Goal: Transaction & Acquisition: Purchase product/service

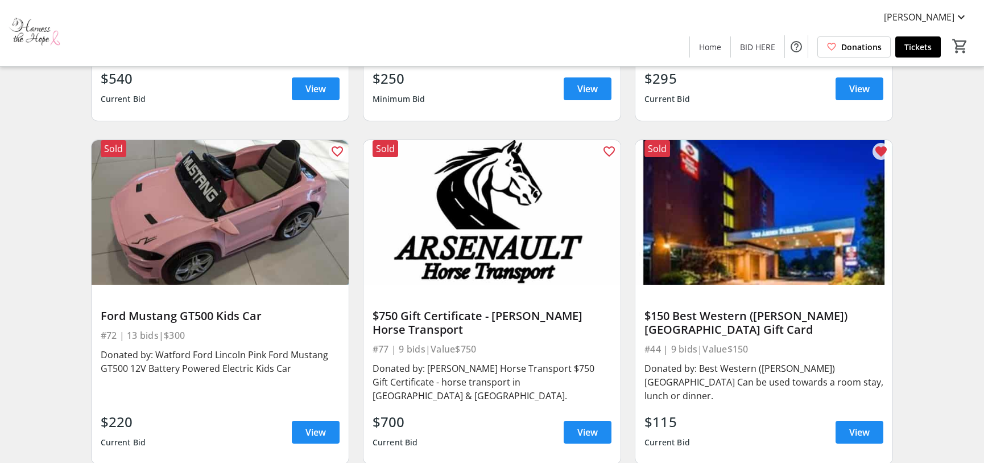
scroll to position [340, 0]
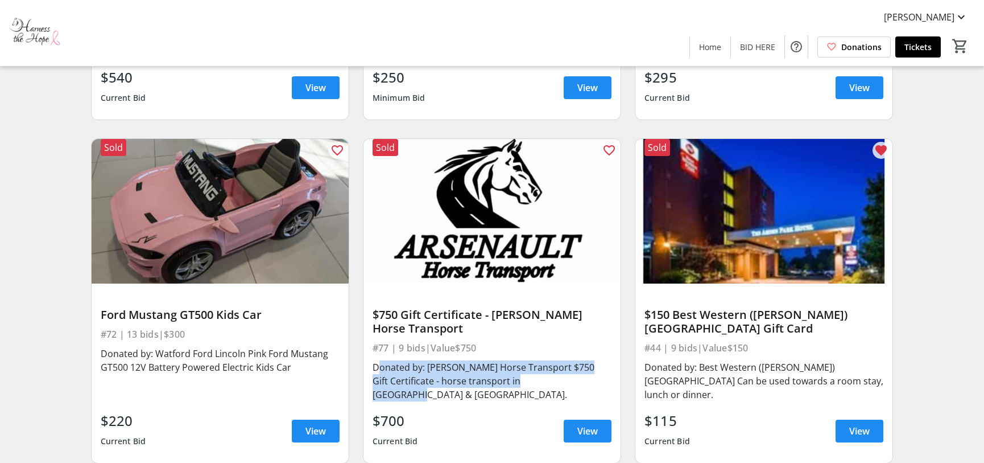
drag, startPoint x: 568, startPoint y: 368, endPoint x: 375, endPoint y: 352, distance: 194.1
click at [375, 360] on div "Donated by: [PERSON_NAME] Horse Transport $750 Gift Certificate - horse transpo…" at bounding box center [492, 380] width 239 height 41
copy div "Donated by: [PERSON_NAME] Horse Transport $750 Gift Certificate - horse transpo…"
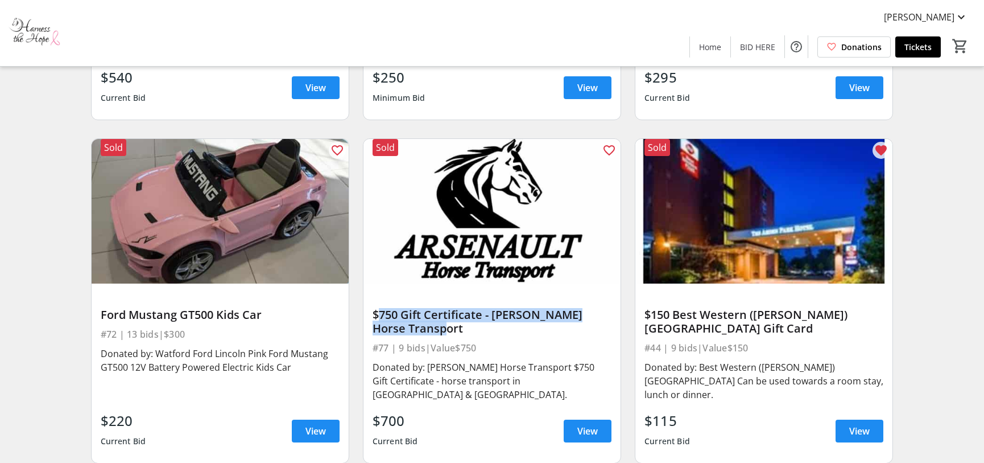
drag, startPoint x: 435, startPoint y: 313, endPoint x: 370, endPoint y: 303, distance: 65.8
click at [370, 303] on div "$750 Gift Certificate - [PERSON_NAME] Horse Transport #77 | 9 bids | Value $750…" at bounding box center [492, 372] width 257 height 179
copy div "$750 Gift Certificate - [PERSON_NAME] Horse Transport"
click at [464, 215] on img at bounding box center [492, 211] width 257 height 145
click at [584, 424] on span "View" at bounding box center [587, 431] width 20 height 14
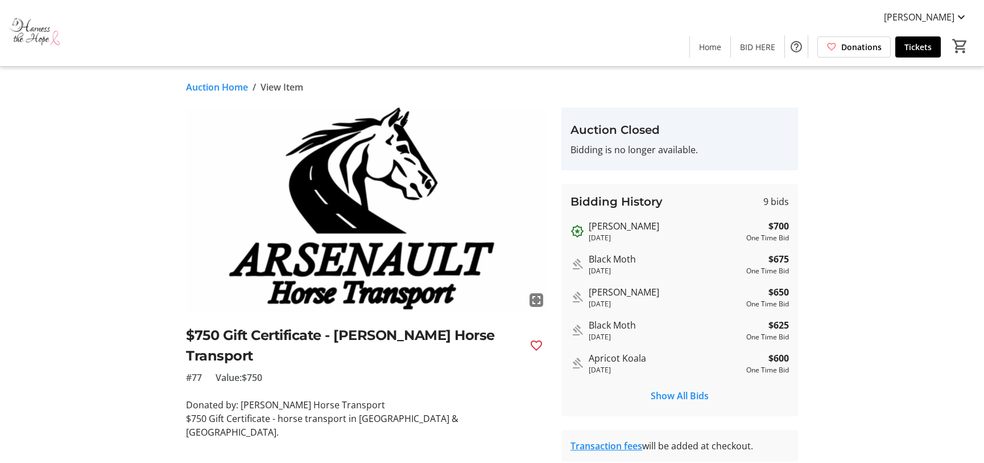
click at [532, 301] on mat-icon "fullscreen" at bounding box center [537, 300] width 14 height 14
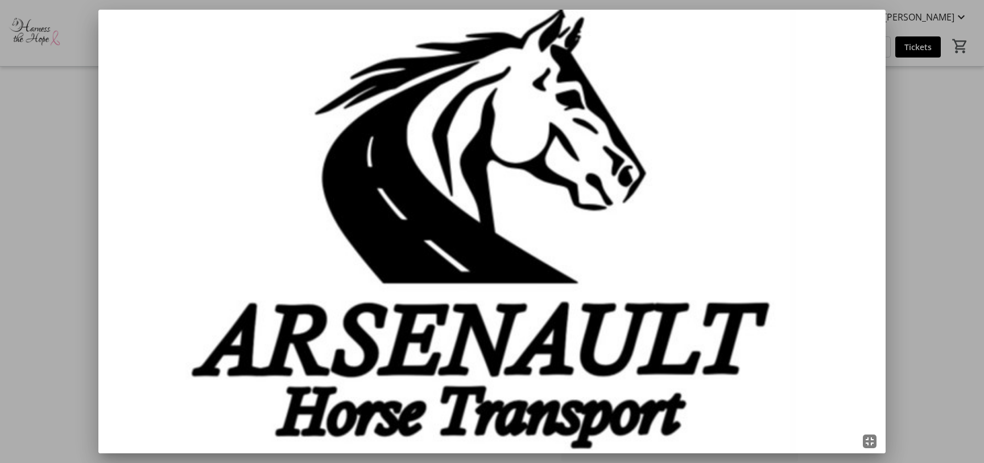
click at [866, 443] on img at bounding box center [491, 231] width 787 height 443
click at [866, 442] on img at bounding box center [491, 231] width 787 height 443
click at [873, 445] on mat-icon "fullscreen_exit" at bounding box center [870, 441] width 14 height 14
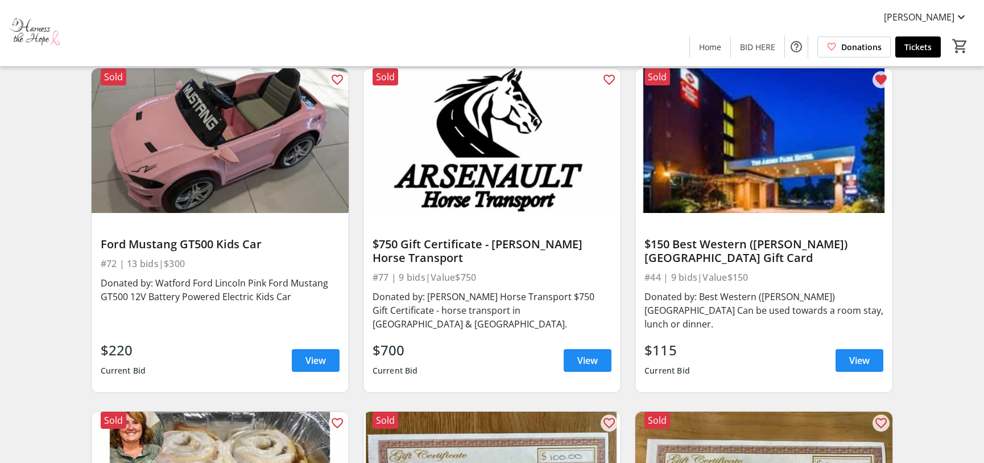
scroll to position [609, 0]
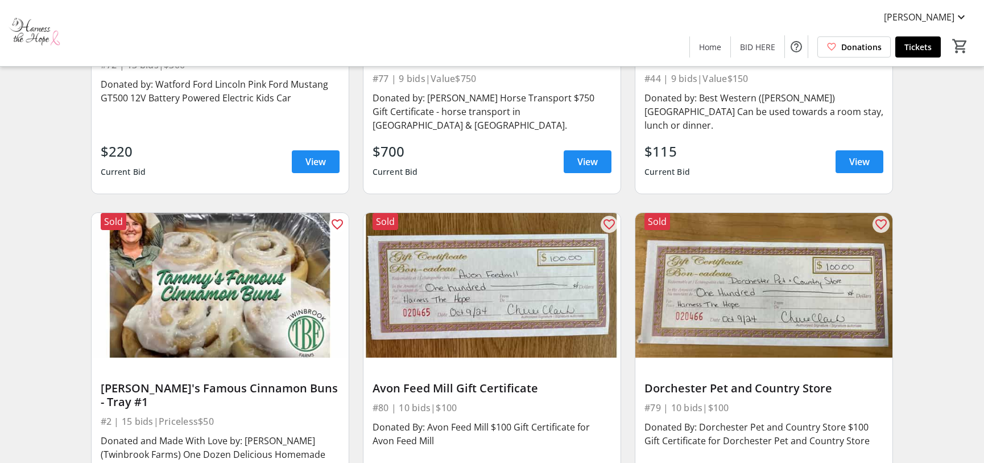
drag, startPoint x: 231, startPoint y: 266, endPoint x: 539, endPoint y: 16, distance: 396.0
click at [171, 248] on img at bounding box center [220, 285] width 257 height 145
click at [171, 276] on img at bounding box center [220, 285] width 257 height 145
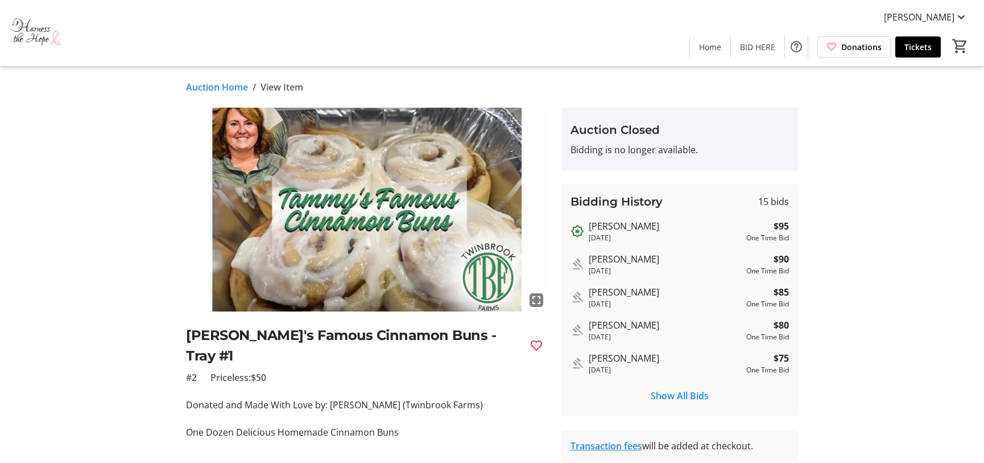
click at [381, 335] on h2 "[PERSON_NAME]'s Famous Cinnamon Buns - Tray #1" at bounding box center [353, 345] width 335 height 41
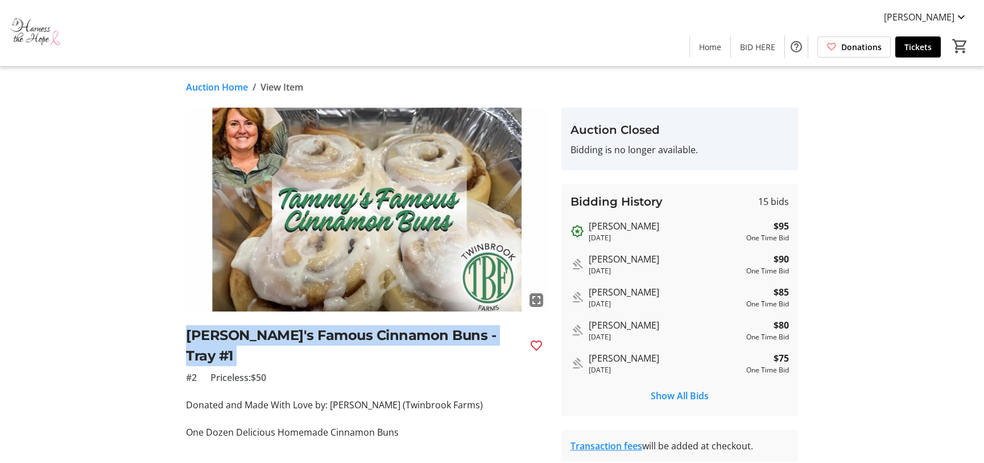
click at [381, 335] on h2 "[PERSON_NAME]'s Famous Cinnamon Buns - Tray #1" at bounding box center [353, 345] width 335 height 41
copy div "[PERSON_NAME]'s Famous Cinnamon Buns - Tray #1"
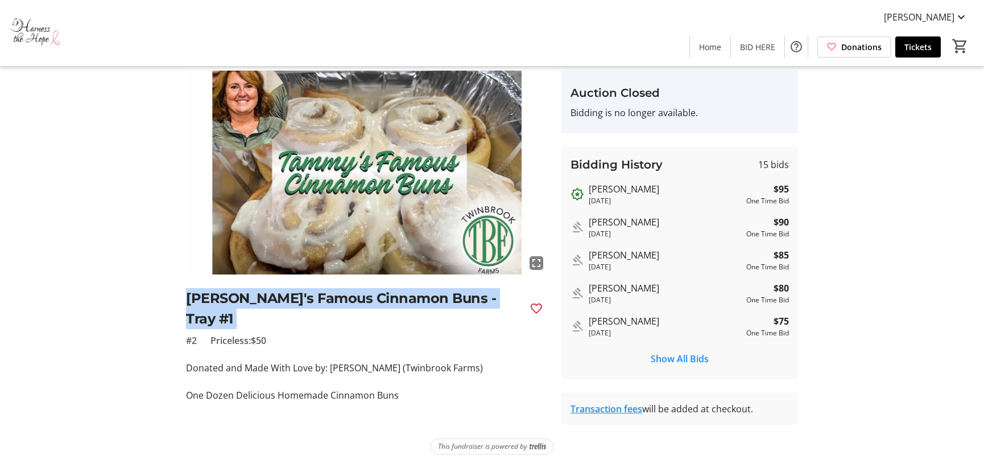
scroll to position [42, 0]
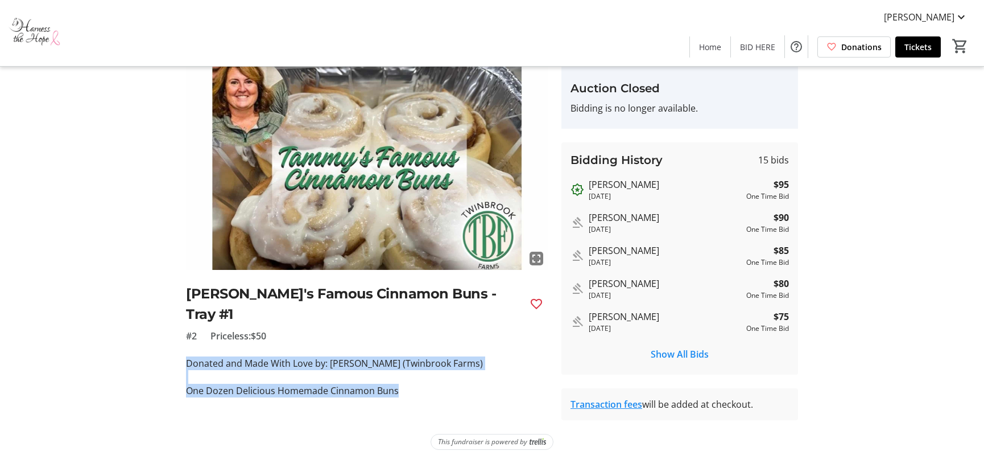
drag, startPoint x: 402, startPoint y: 370, endPoint x: 183, endPoint y: 344, distance: 220.0
click at [183, 344] on tr-auction-item-ui "fullscreen [PERSON_NAME]'s Famous Cinnamon Buns - Tray #1 #2 Priceless: $50 Don…" at bounding box center [366, 243] width 375 height 354
copy div "Donated and Made With Love by: [PERSON_NAME] (Twinbrook Farms) One Dozen Delici…"
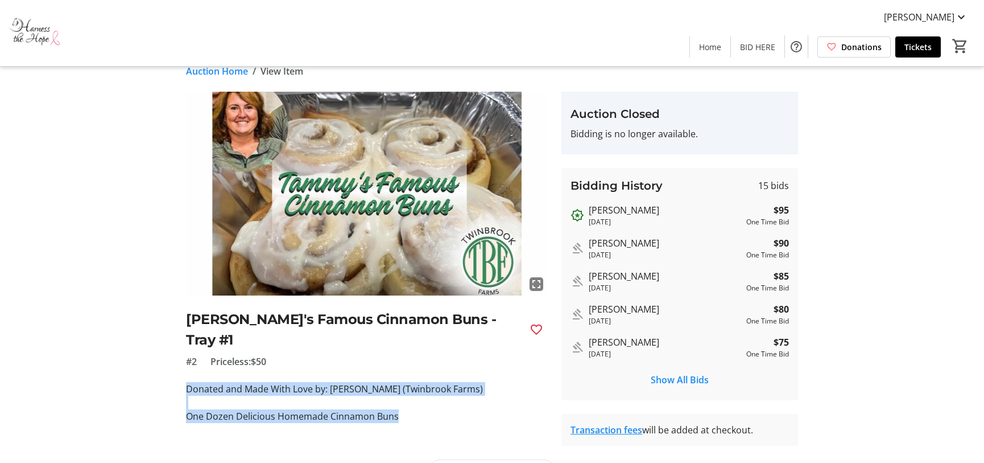
scroll to position [15, 0]
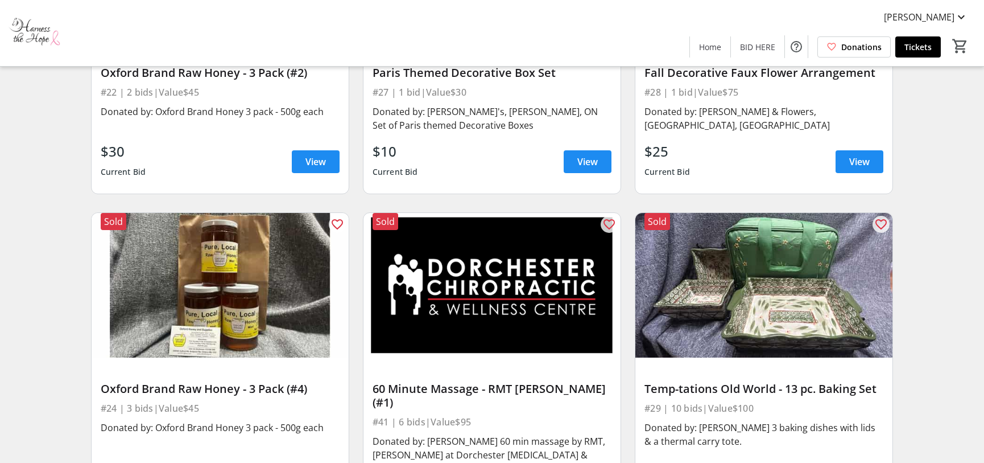
scroll to position [3877, 0]
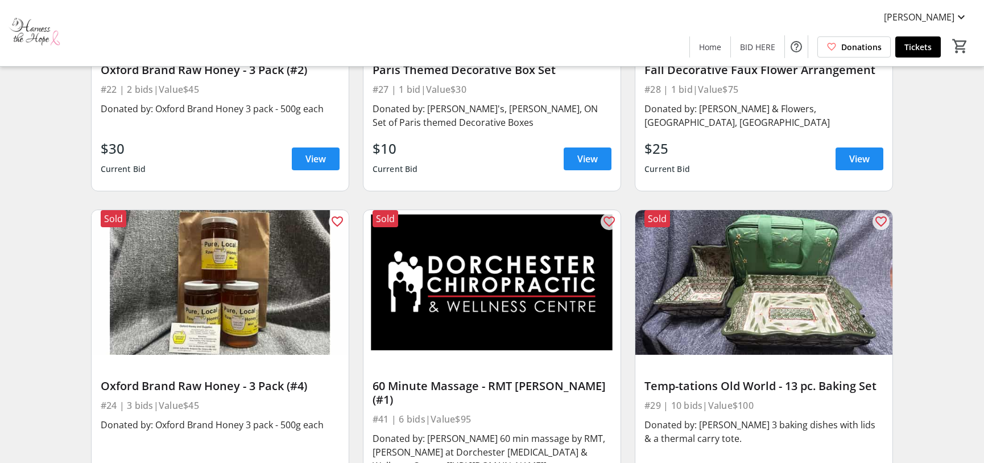
drag, startPoint x: 490, startPoint y: 204, endPoint x: 68, endPoint y: 5, distance: 466.2
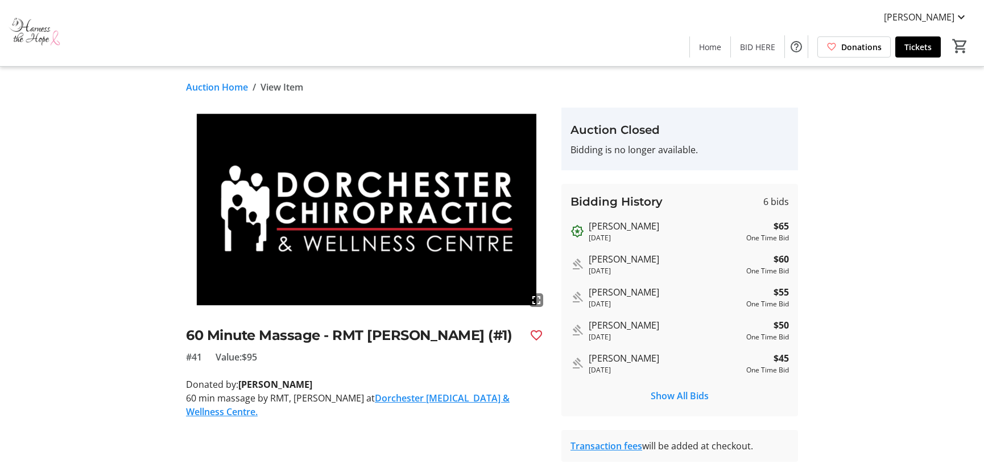
click at [327, 333] on h2 "60 Minute Massage - RMT [PERSON_NAME] (#1)" at bounding box center [353, 335] width 335 height 20
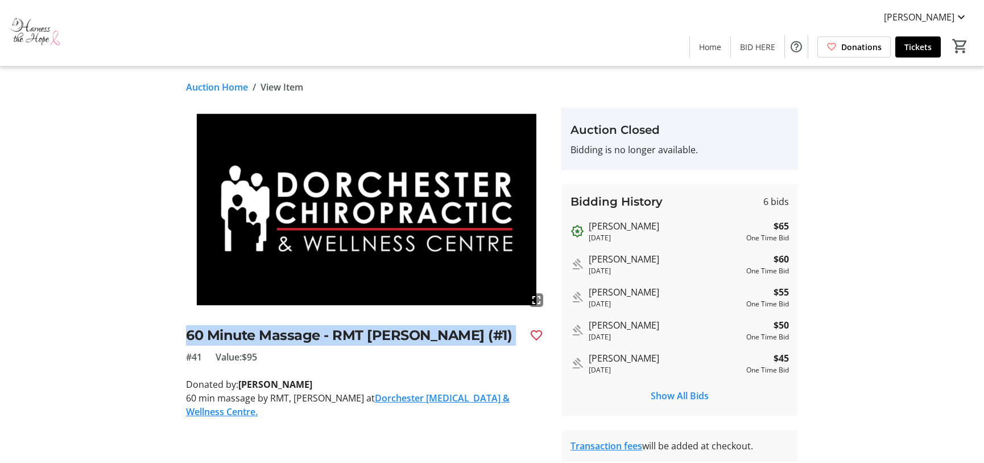
click at [327, 333] on h2 "60 Minute Massage - RMT [PERSON_NAME] (#1)" at bounding box center [353, 335] width 335 height 20
copy div "60 Minute Massage - RMT [PERSON_NAME] (#1)"
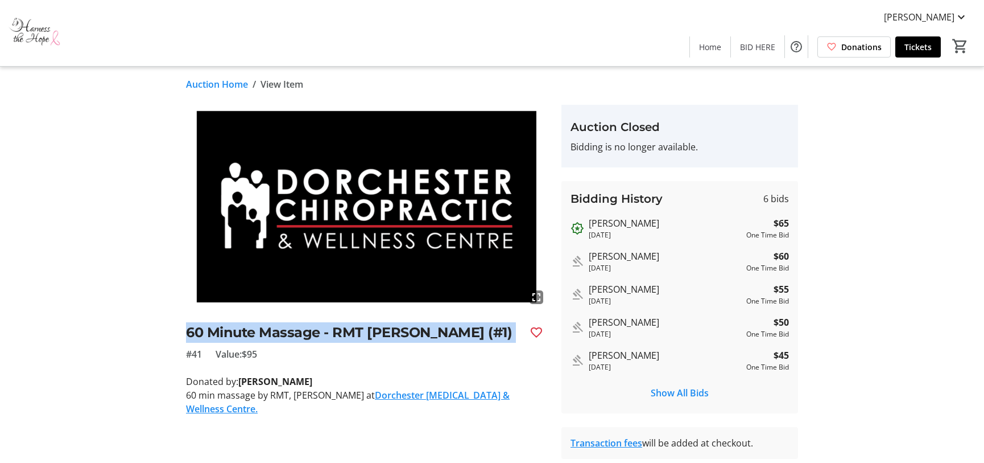
scroll to position [32, 0]
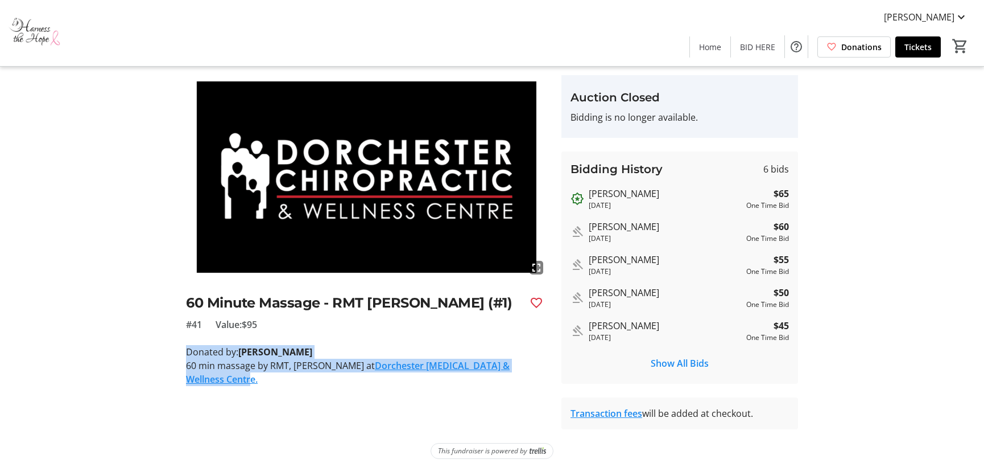
drag, startPoint x: 247, startPoint y: 381, endPoint x: 185, endPoint y: 356, distance: 66.9
click at [186, 356] on div "Donated by: [PERSON_NAME] 60 min massage by RMT, [PERSON_NAME] at Dorchester [M…" at bounding box center [367, 372] width 362 height 55
copy div "Donated by: [PERSON_NAME] 60 min massage by RMT, [PERSON_NAME] at Dorchester [M…"
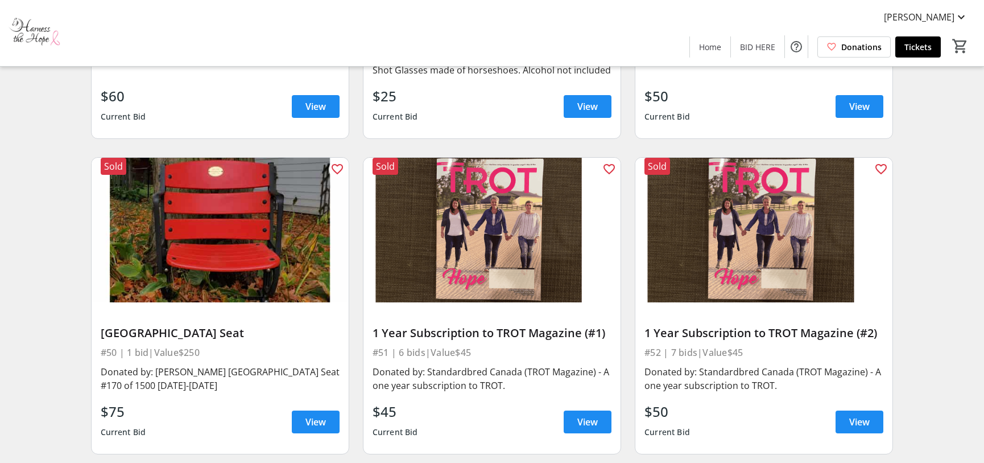
scroll to position [5980, 0]
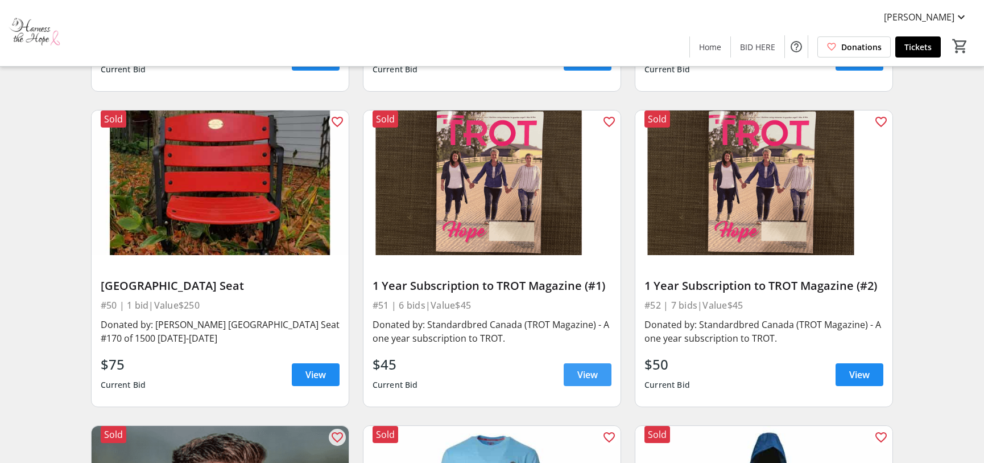
click at [587, 368] on span "View" at bounding box center [587, 375] width 20 height 14
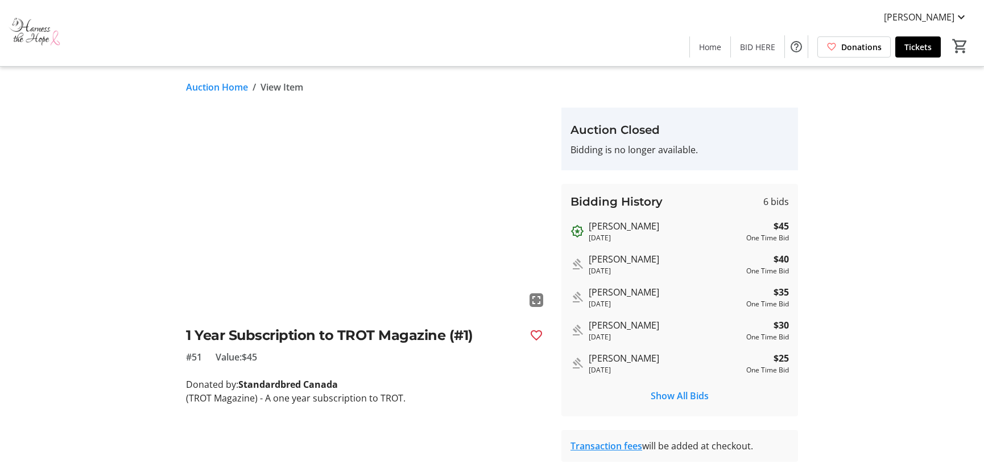
drag, startPoint x: 358, startPoint y: 195, endPoint x: 450, endPoint y: 3, distance: 212.7
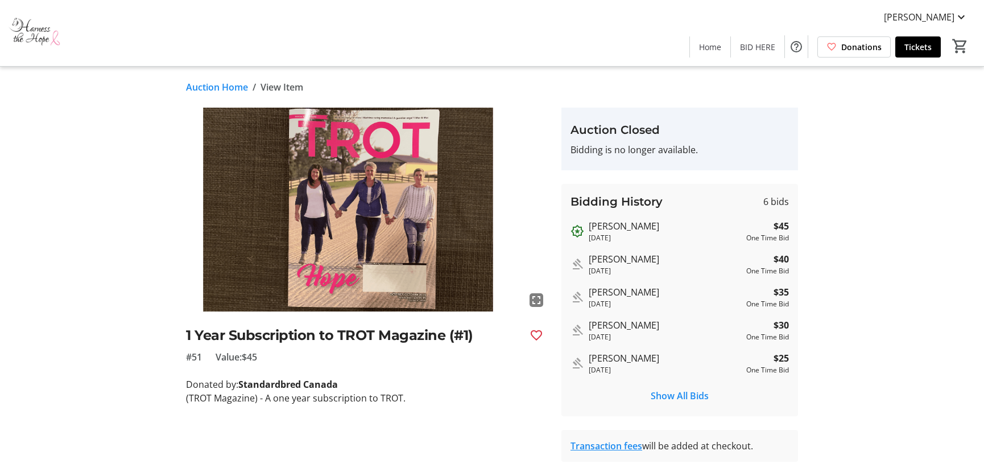
click at [309, 336] on h2 "1 Year Subscription to TROT Magazine (#1)" at bounding box center [353, 335] width 335 height 20
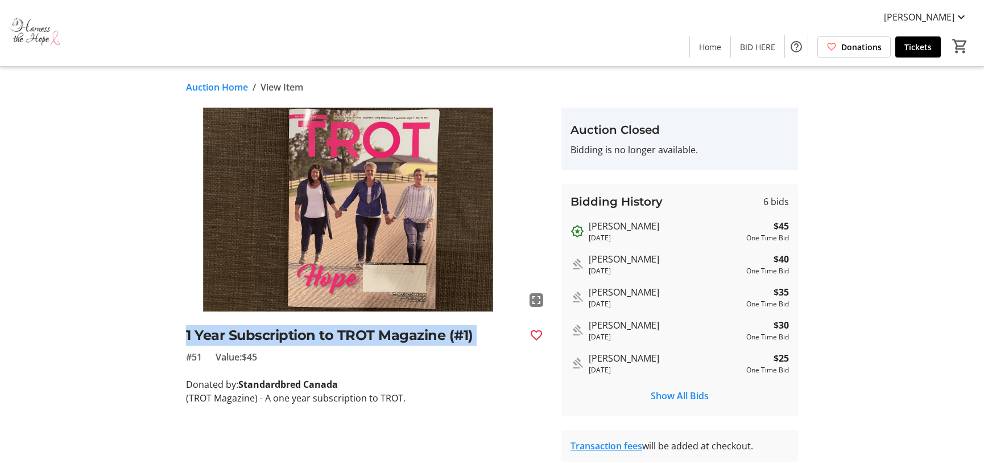
click at [310, 336] on h2 "1 Year Subscription to TROT Magazine (#1)" at bounding box center [353, 335] width 335 height 20
copy div "1 Year Subscription to TROT Magazine (#1)"
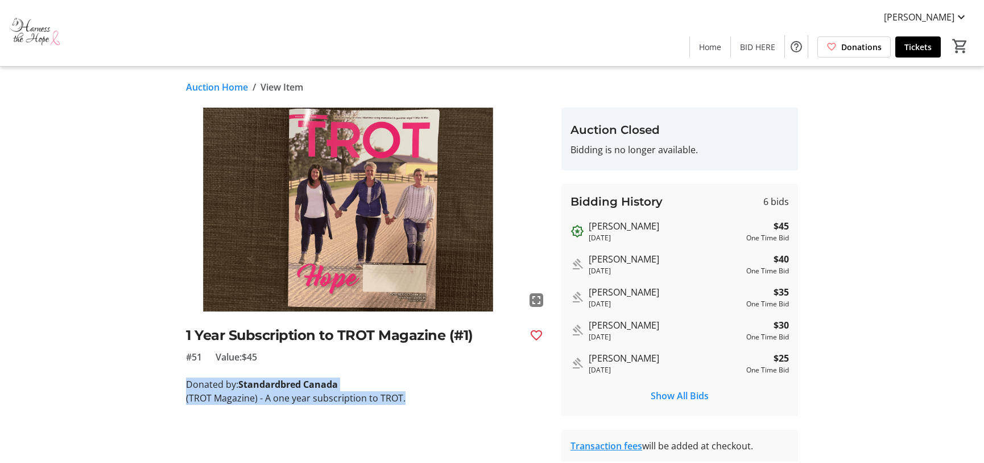
drag, startPoint x: 416, startPoint y: 396, endPoint x: 164, endPoint y: 383, distance: 252.3
click at [164, 383] on div "fullscreen 1 Year Subscription to TROT Magazine (#1) #51 Value: $45 Donated by:…" at bounding box center [492, 285] width 751 height 354
copy div "Donated by: Standardbred Canada (TROT Magazine) - A one year subscription to TR…"
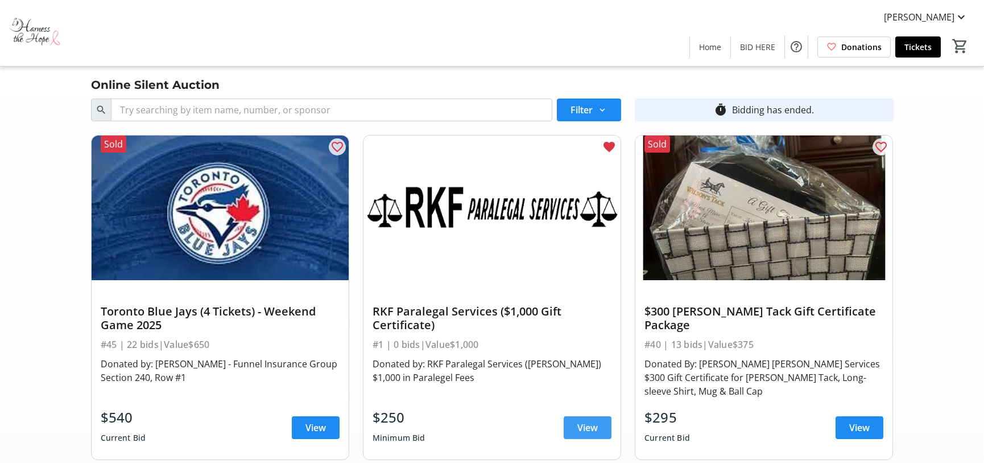
click at [591, 420] on span "View" at bounding box center [587, 427] width 20 height 14
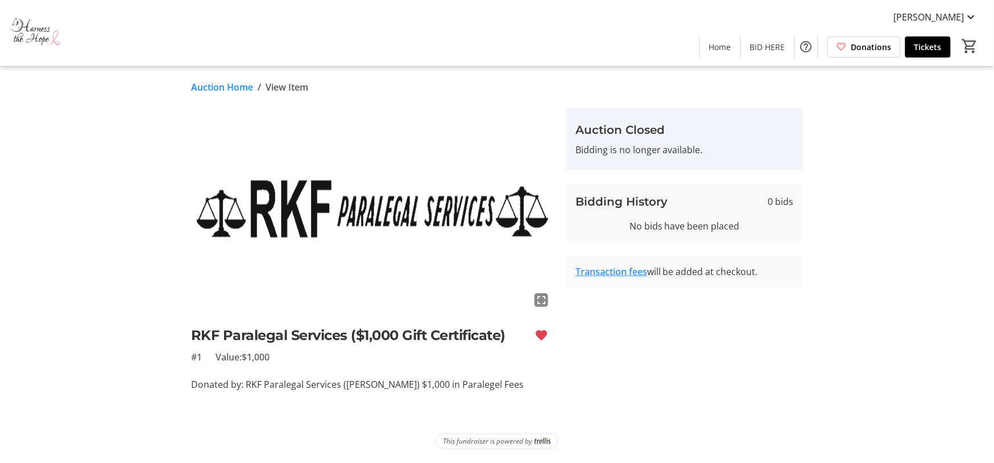
drag, startPoint x: 353, startPoint y: 204, endPoint x: 588, endPoint y: 12, distance: 303.3
click at [331, 335] on h2 "RKF Paralegal Services ($1,000 Gift Certificate)" at bounding box center [358, 335] width 335 height 20
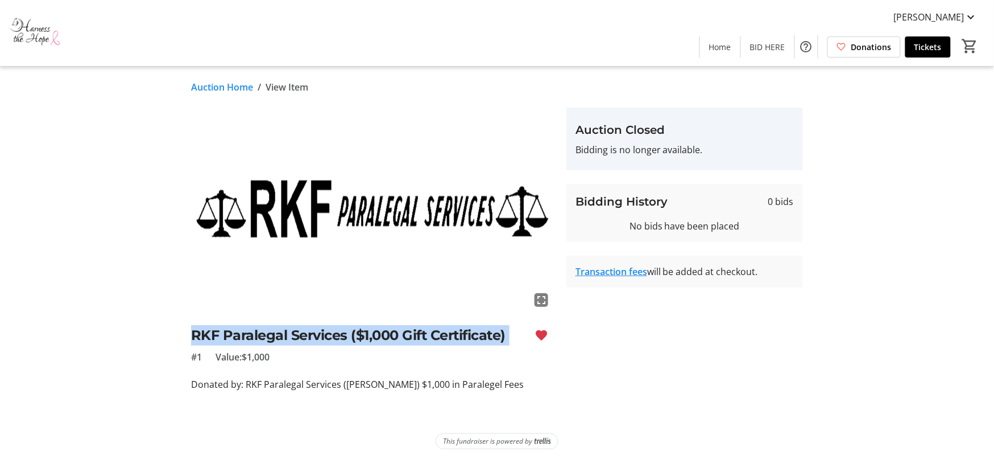
click at [331, 335] on h2 "RKF Paralegal Services ($1,000 Gift Certificate)" at bounding box center [358, 335] width 335 height 20
copy div "RKF Paralegal Services ($1,000 Gift Certificate)"
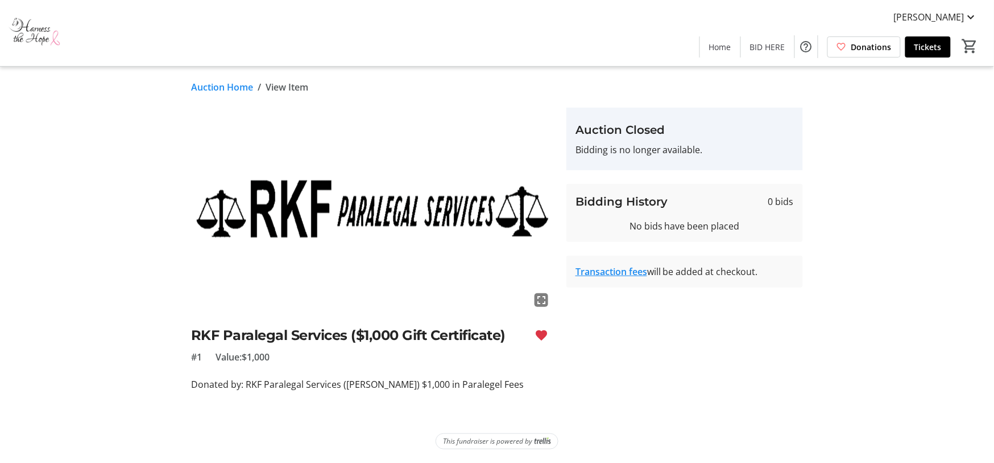
click at [232, 381] on span "Donated by: RKF Paralegal Services ([PERSON_NAME]) $1,000 in Paralegel Fees" at bounding box center [357, 384] width 333 height 13
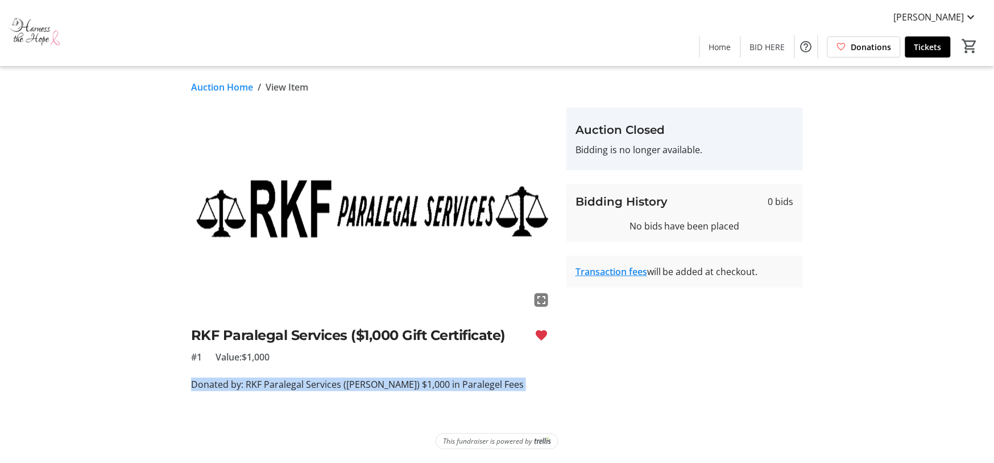
click at [232, 381] on span "Donated by: RKF Paralegal Services ([PERSON_NAME]) $1,000 in Paralegel Fees" at bounding box center [357, 384] width 333 height 13
copy span "Donated by: RKF Paralegal Services ([PERSON_NAME]) $1,000 in Paralegel Fees"
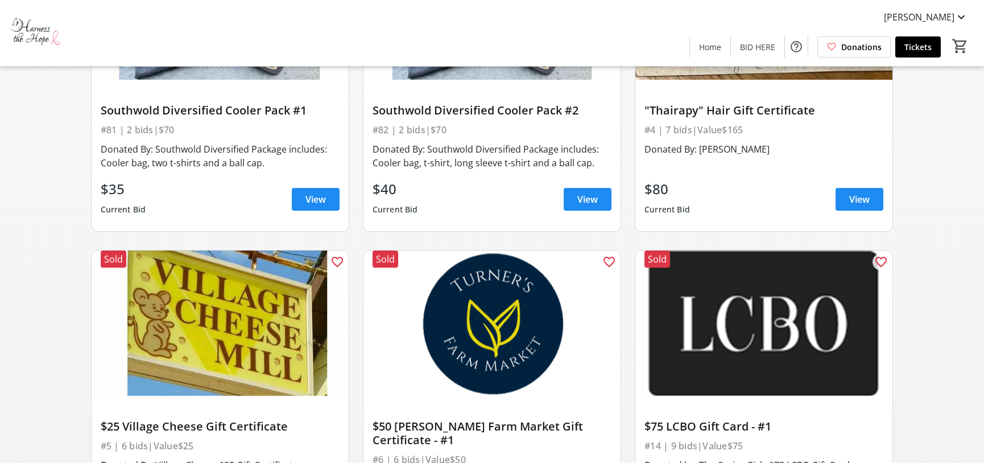
scroll to position [1235, 0]
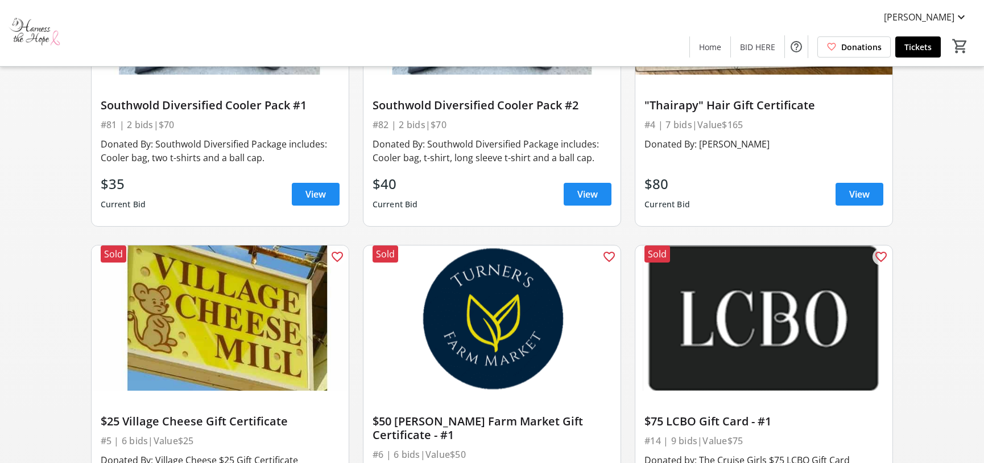
click at [495, 274] on img at bounding box center [492, 317] width 257 height 145
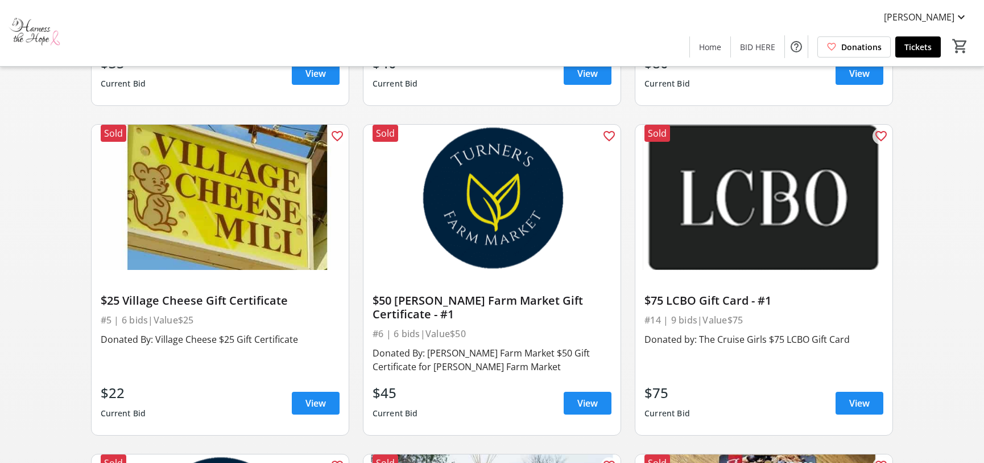
scroll to position [1357, 0]
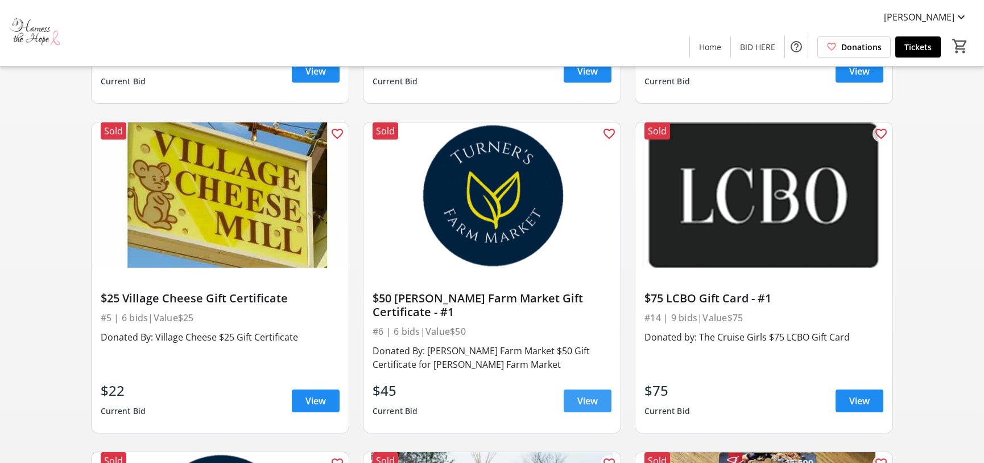
click at [580, 394] on span "View" at bounding box center [587, 401] width 20 height 14
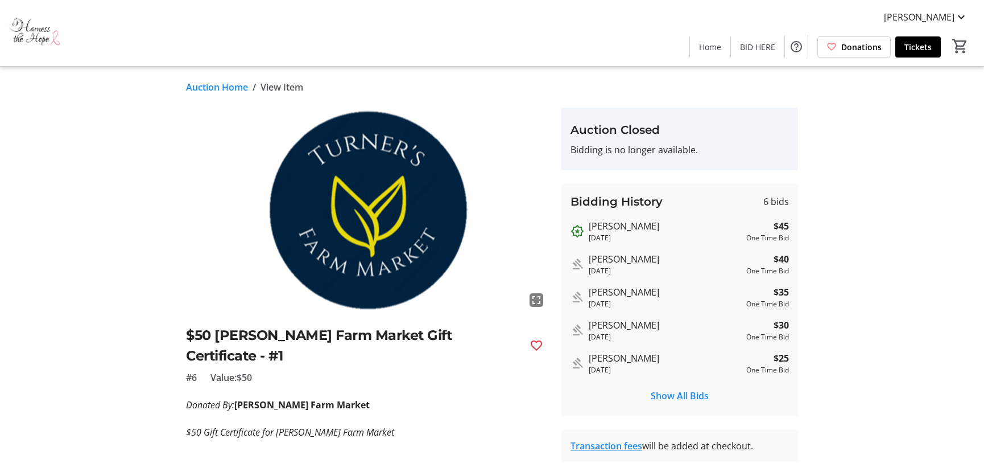
drag, startPoint x: 308, startPoint y: 183, endPoint x: 544, endPoint y: 8, distance: 294.5
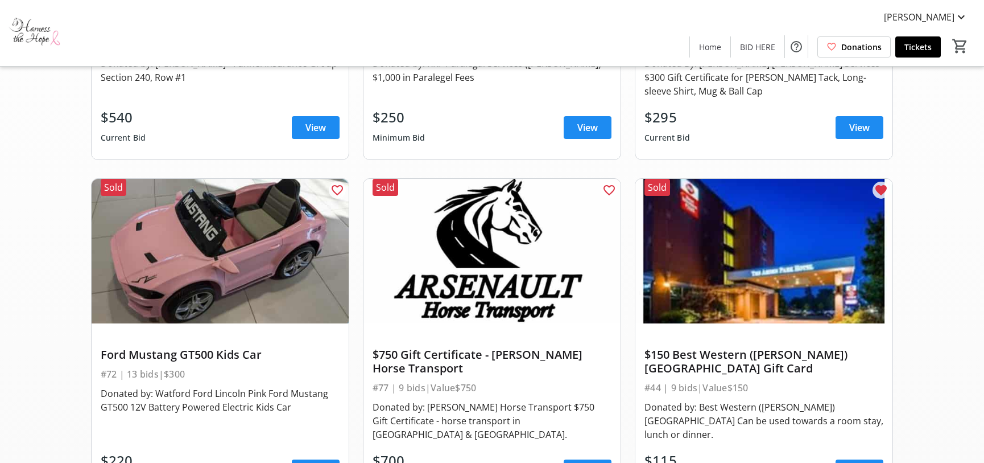
scroll to position [315, 0]
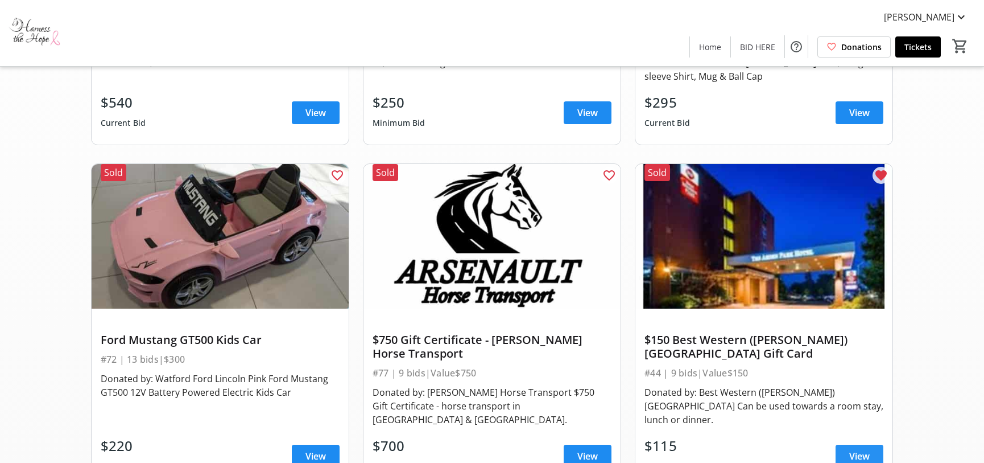
click at [878, 442] on span at bounding box center [860, 455] width 48 height 27
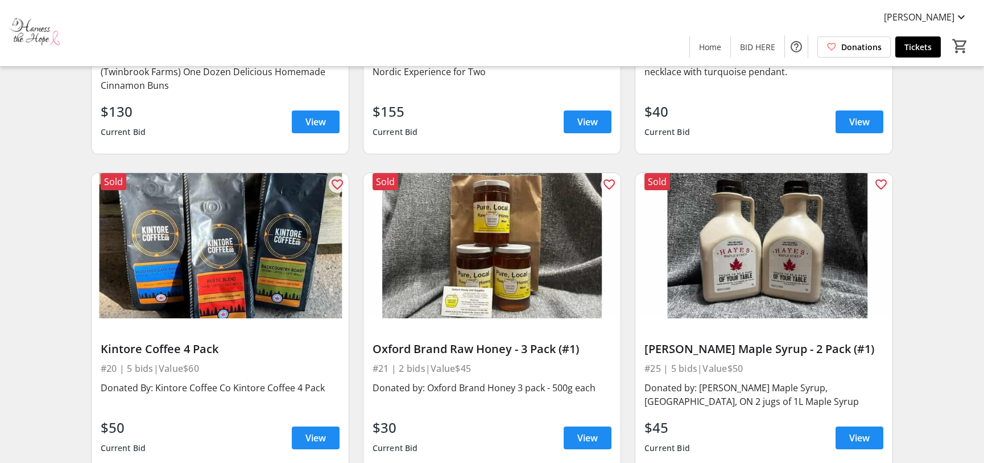
scroll to position [2956, 0]
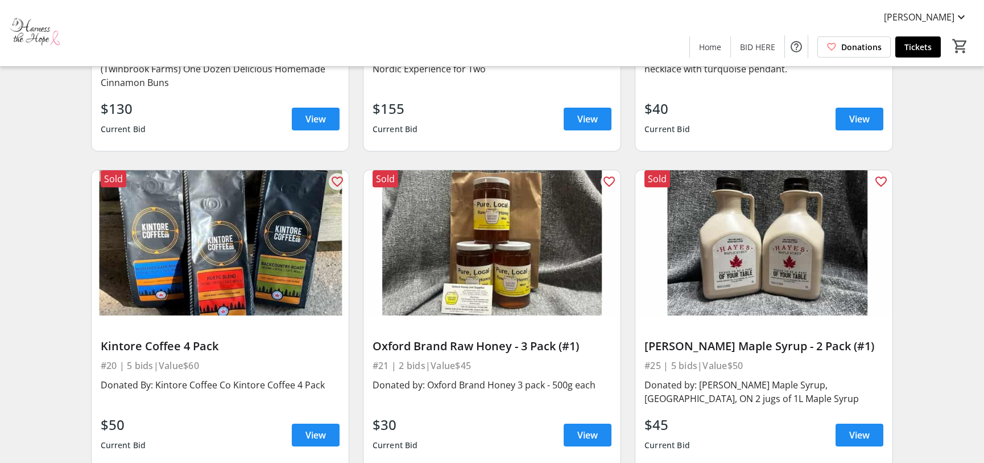
click at [222, 195] on img at bounding box center [220, 242] width 257 height 145
drag, startPoint x: 246, startPoint y: 189, endPoint x: 239, endPoint y: 194, distance: 8.7
